Goal: Find specific page/section: Find specific page/section

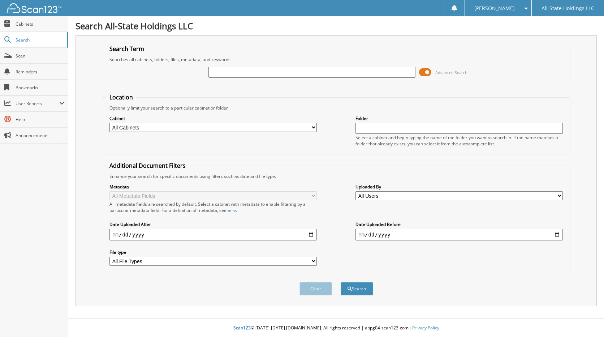
click at [226, 71] on input "text" at bounding box center [311, 72] width 207 height 11
type input "BERNADA STEWART"
click at [340, 282] on button "Search" at bounding box center [356, 288] width 32 height 13
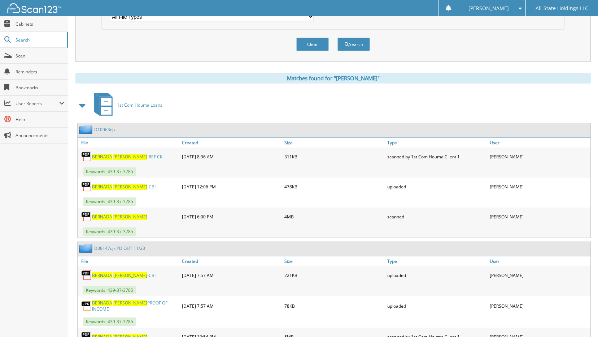
scroll to position [253, 0]
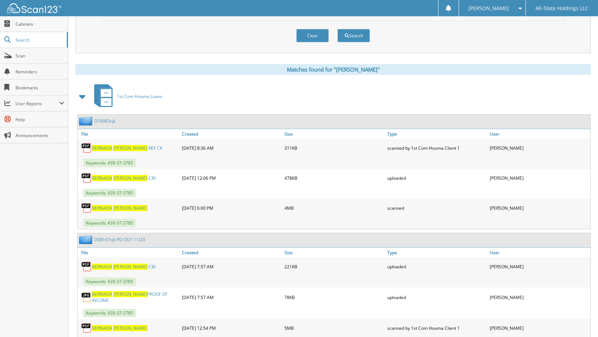
click at [114, 211] on span "STEWART" at bounding box center [130, 208] width 34 height 6
drag, startPoint x: 114, startPoint y: 211, endPoint x: 156, endPoint y: 205, distance: 42.9
click at [114, 210] on span "STEWART" at bounding box center [130, 208] width 34 height 6
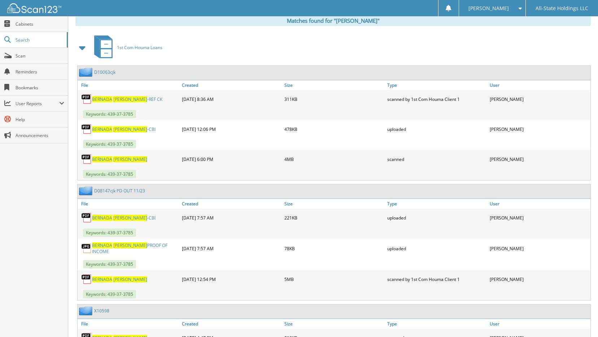
scroll to position [306, 0]
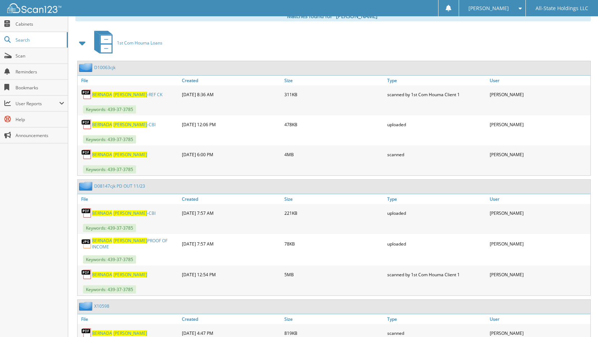
click at [112, 68] on link "D10063cjk" at bounding box center [104, 67] width 21 height 6
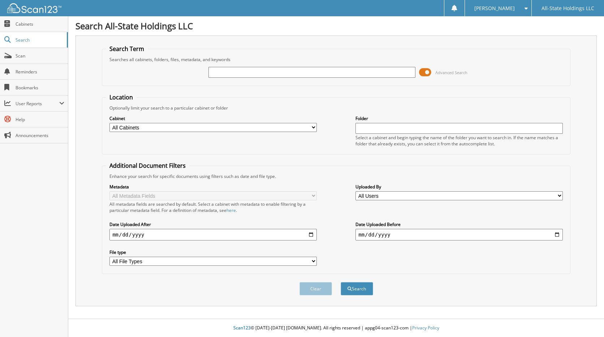
click at [256, 72] on input "text" at bounding box center [311, 72] width 207 height 11
type input "[PERSON_NAME]-LICENSE"
click at [359, 287] on button "Search" at bounding box center [356, 288] width 32 height 13
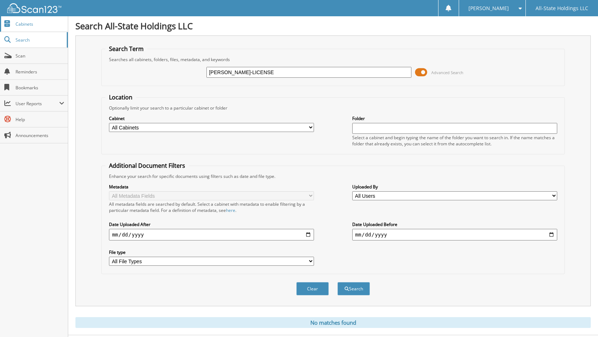
click at [28, 27] on link "Cabinets" at bounding box center [34, 24] width 68 height 16
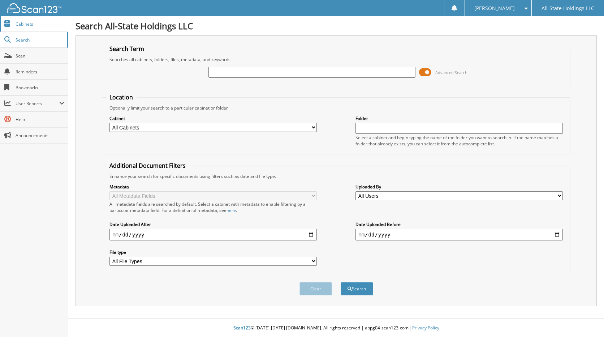
click link "Cabinets"
click at [229, 70] on input "text" at bounding box center [311, 72] width 207 height 11
type input "L"
click at [340, 282] on button "Search" at bounding box center [356, 288] width 32 height 13
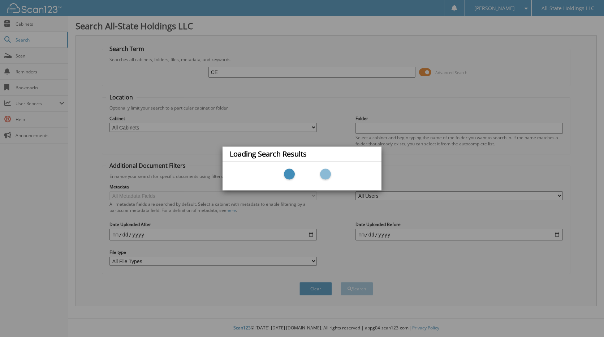
type input "C"
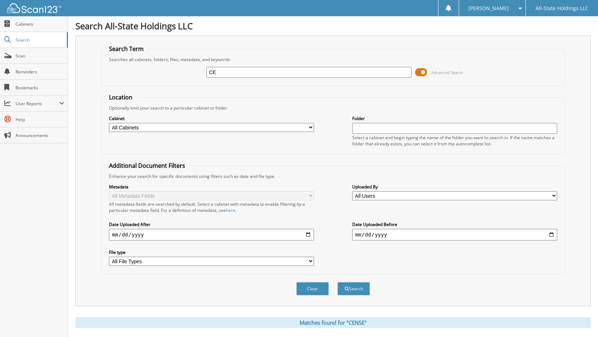
type input "C"
type input "LICENSE"
click at [338, 282] on button "Search" at bounding box center [354, 288] width 32 height 13
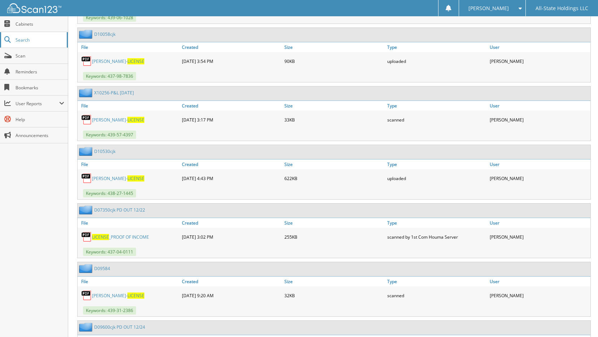
scroll to position [8377, 0]
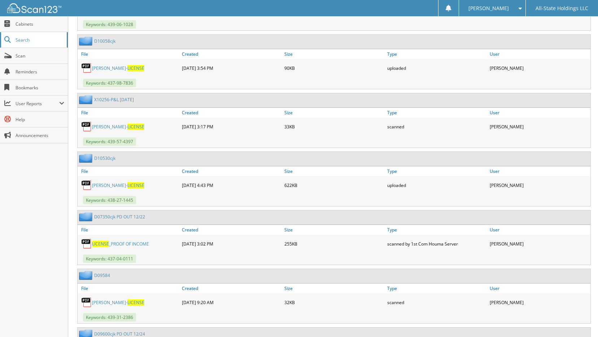
click at [29, 37] on span "Search" at bounding box center [40, 40] width 48 height 6
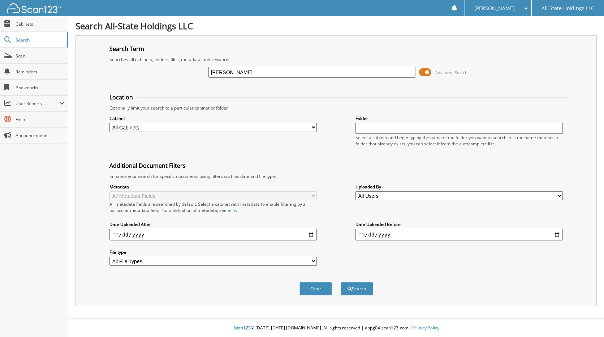
type input "[PERSON_NAME]"
click at [340, 282] on button "Search" at bounding box center [356, 288] width 32 height 13
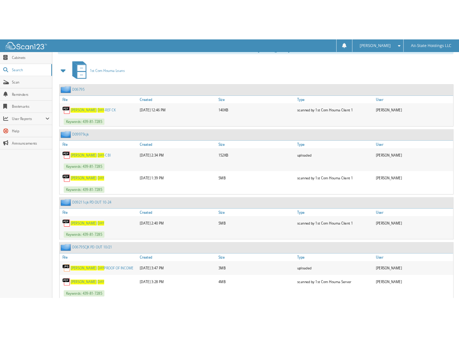
scroll to position [303, 0]
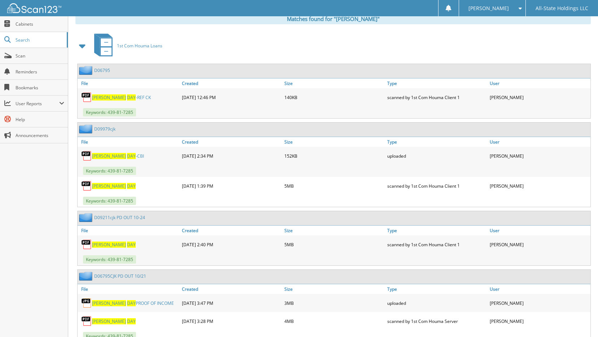
click at [127, 187] on span "DAY" at bounding box center [131, 186] width 9 height 6
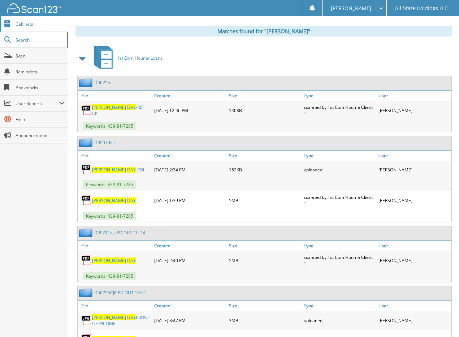
click at [26, 25] on span "Cabinets" at bounding box center [40, 24] width 49 height 6
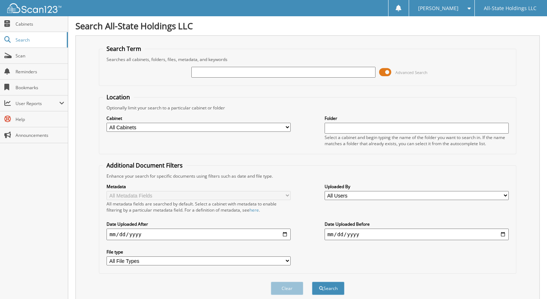
click at [242, 71] on input "text" at bounding box center [283, 72] width 184 height 11
type input "[PERSON_NAME]"
click at [312, 282] on button "Search" at bounding box center [328, 288] width 32 height 13
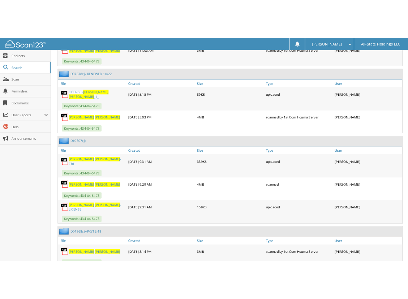
scroll to position [1697, 0]
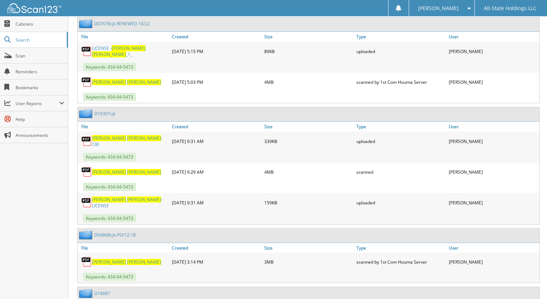
click at [129, 196] on span "[PERSON_NAME]" at bounding box center [144, 199] width 34 height 6
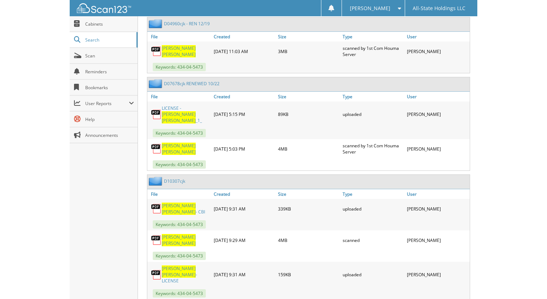
scroll to position [1636, 0]
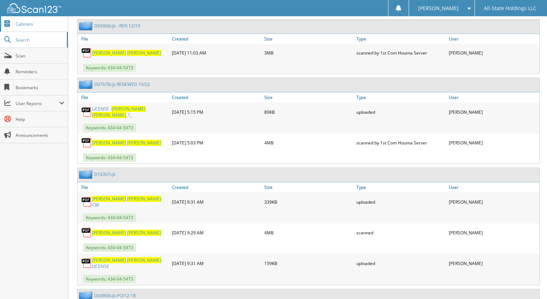
click at [21, 25] on span "Cabinets" at bounding box center [40, 24] width 49 height 6
